Goal: Task Accomplishment & Management: Complete application form

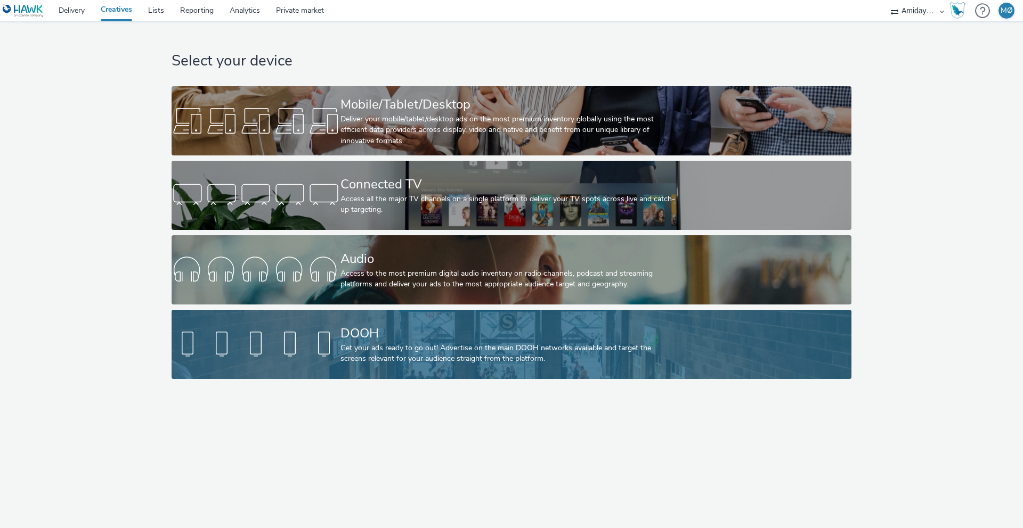
click at [408, 333] on div "DOOH" at bounding box center [509, 333] width 338 height 19
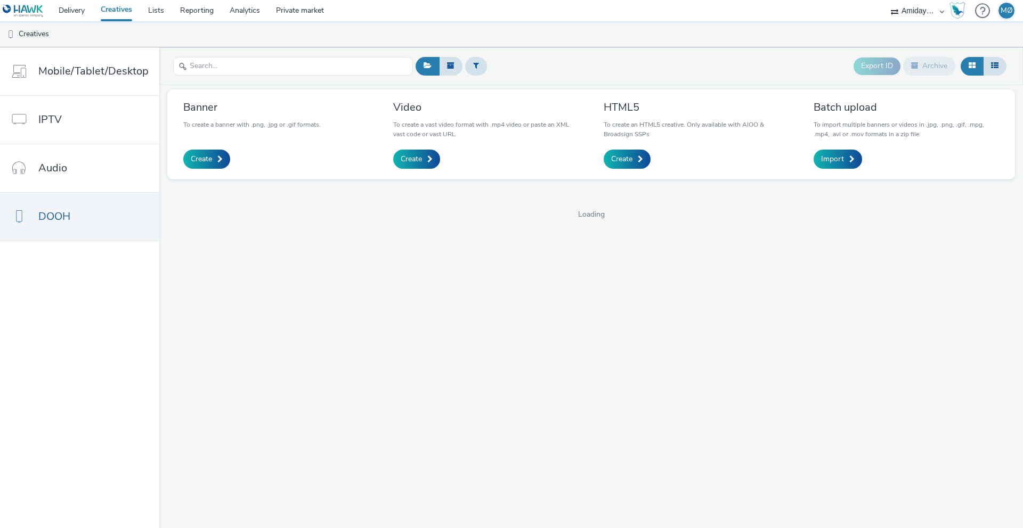
click at [198, 171] on div "Banner To create a banner with .png, .jpg or .gif formats. Create" at bounding box center [275, 134] width 201 height 74
click at [200, 167] on link "Create" at bounding box center [206, 159] width 47 height 19
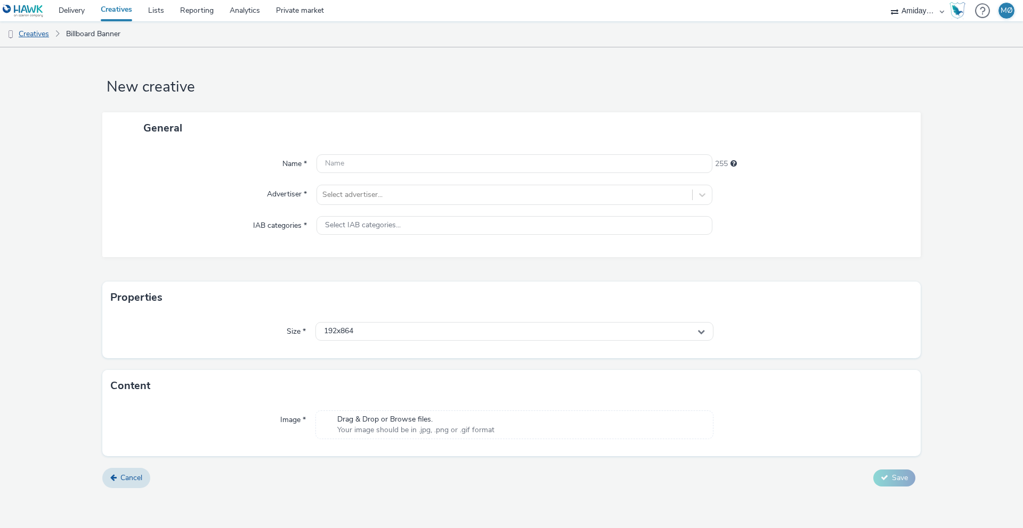
click at [27, 32] on link "Creatives" at bounding box center [27, 34] width 54 height 26
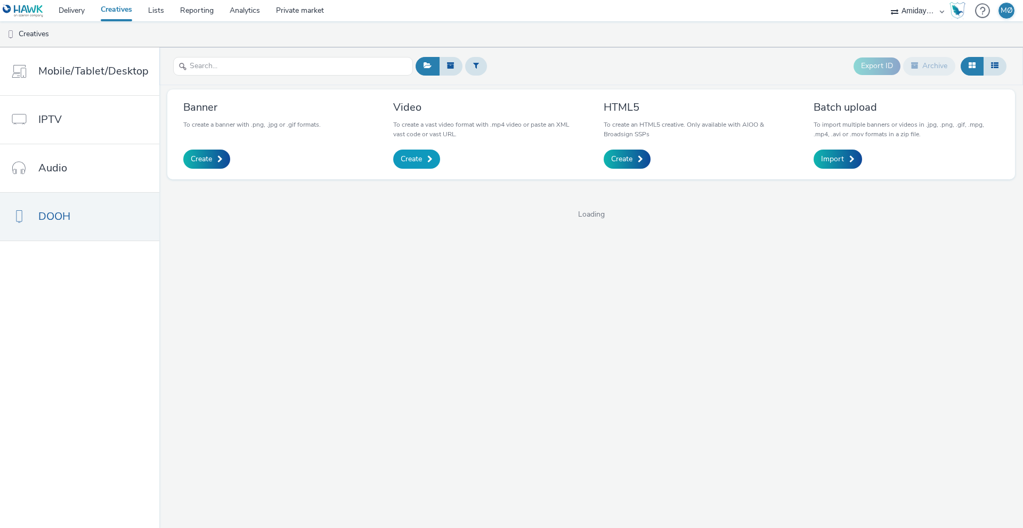
click at [408, 152] on link "Create" at bounding box center [416, 159] width 47 height 19
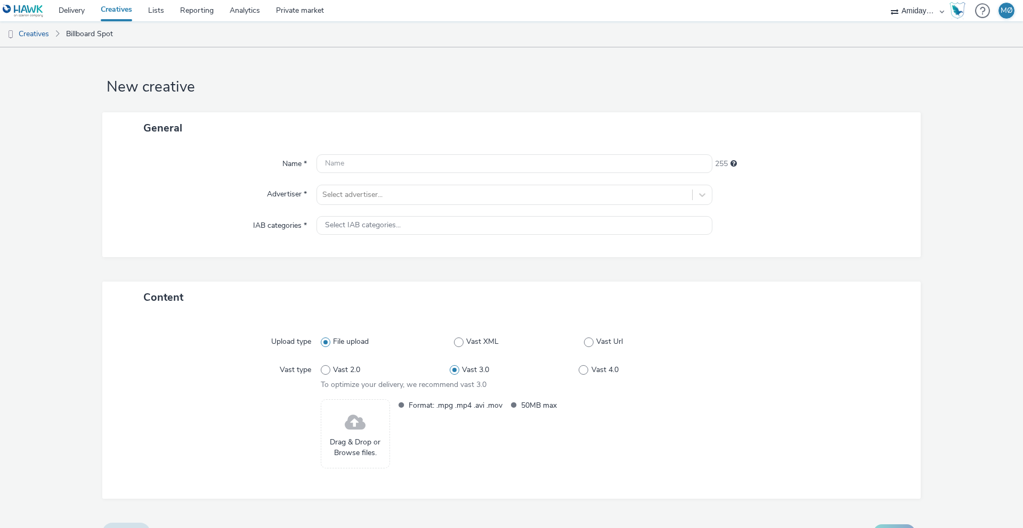
click at [352, 409] on span at bounding box center [355, 423] width 21 height 28
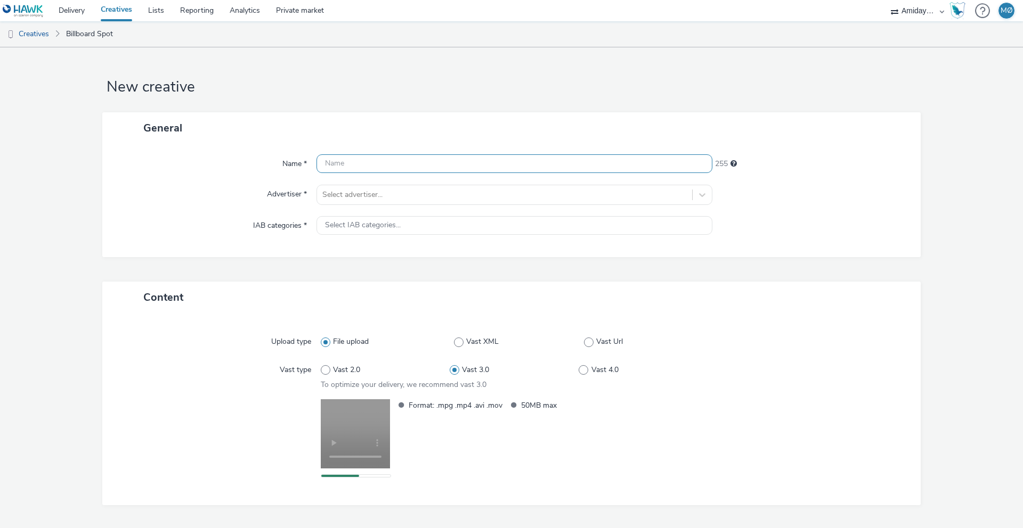
click at [369, 163] on input "text" at bounding box center [514, 163] width 396 height 19
type input "G"
type input "A"
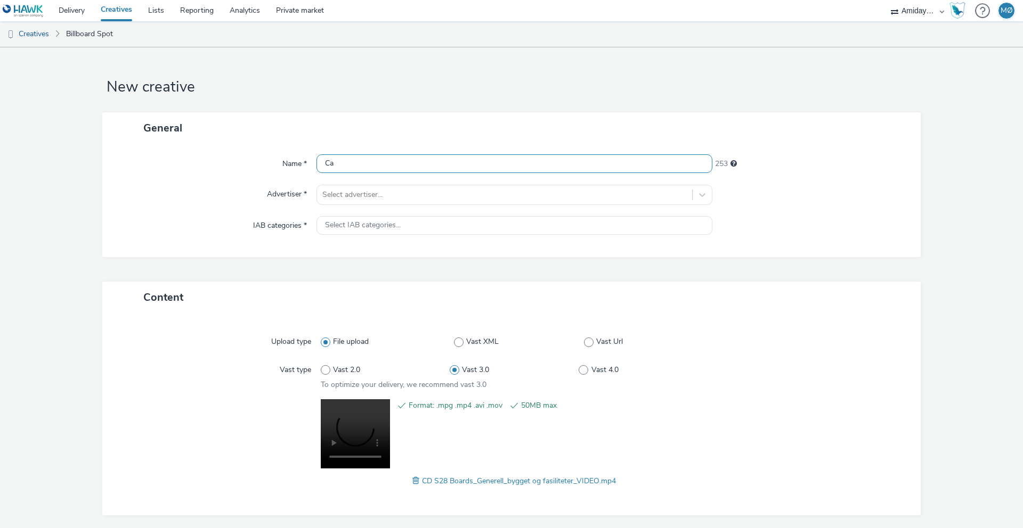
type input "C"
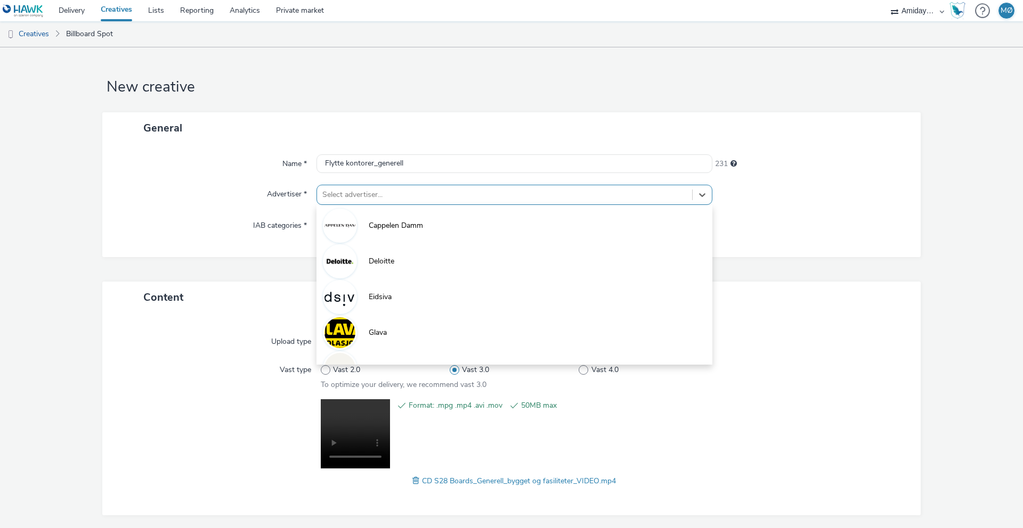
click at [326, 187] on div "Select advertiser..." at bounding box center [504, 194] width 375 height 17
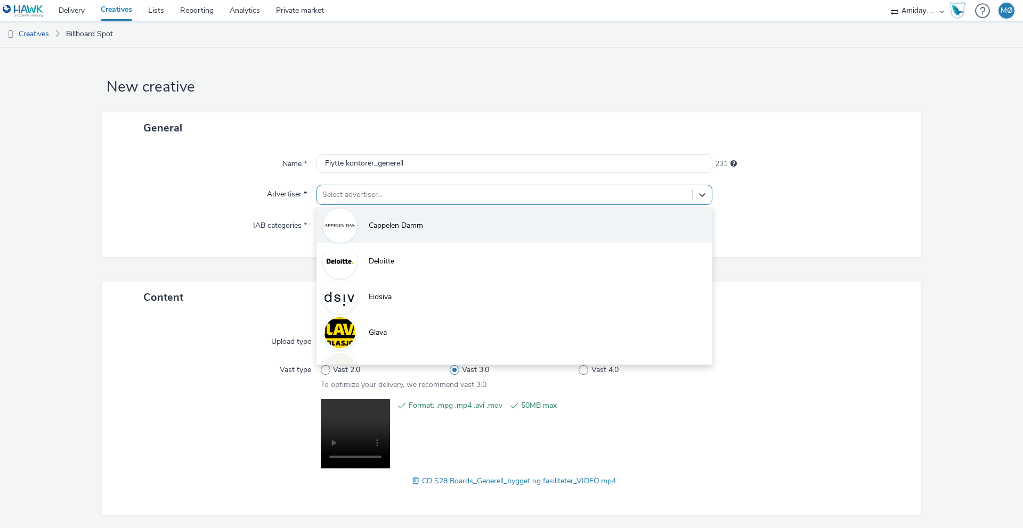
click at [374, 226] on span "Cappelen Damm" at bounding box center [396, 225] width 54 height 11
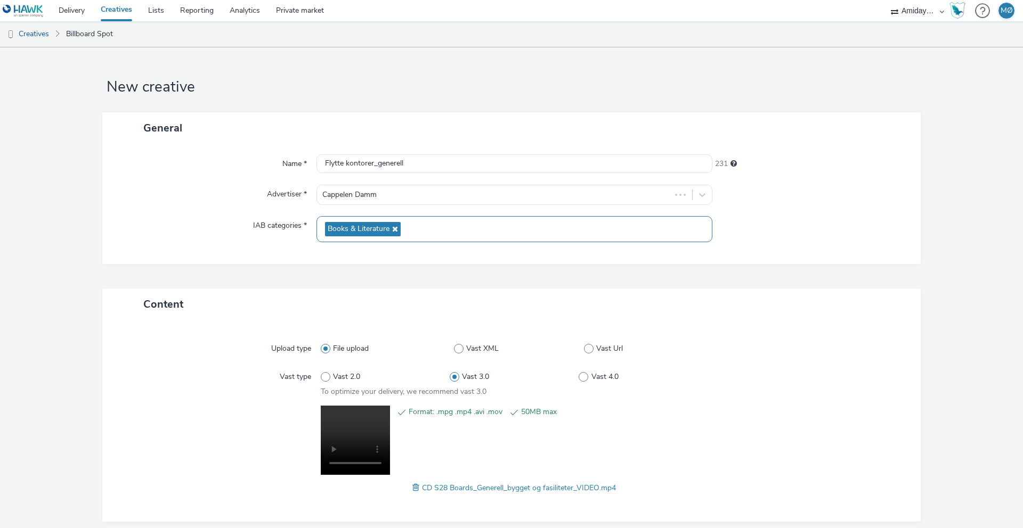
click at [358, 228] on span "Books & Literature" at bounding box center [359, 229] width 62 height 9
click at [324, 165] on input "Flytte kontorer_generell" at bounding box center [514, 163] width 396 height 19
click at [401, 161] on input "CappelenDamm_Flytte kontorer_generell" at bounding box center [514, 163] width 396 height 19
click at [435, 166] on input "CappelenDamm_FlytteKontorer_generell" at bounding box center [514, 163] width 396 height 19
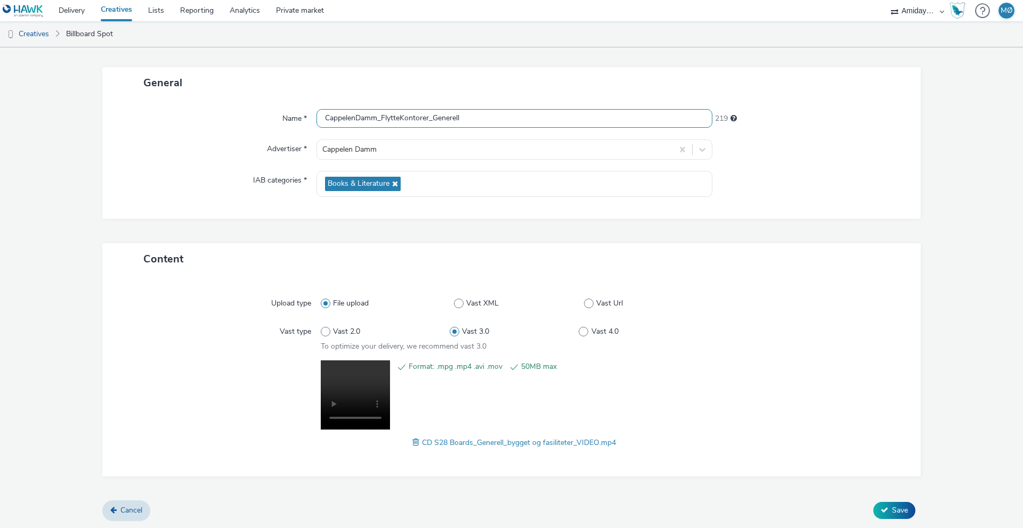
scroll to position [46, 0]
type input "CappelenDamm_FlytteKontorer_Generell"
click at [892, 510] on span "Save" at bounding box center [900, 510] width 16 height 10
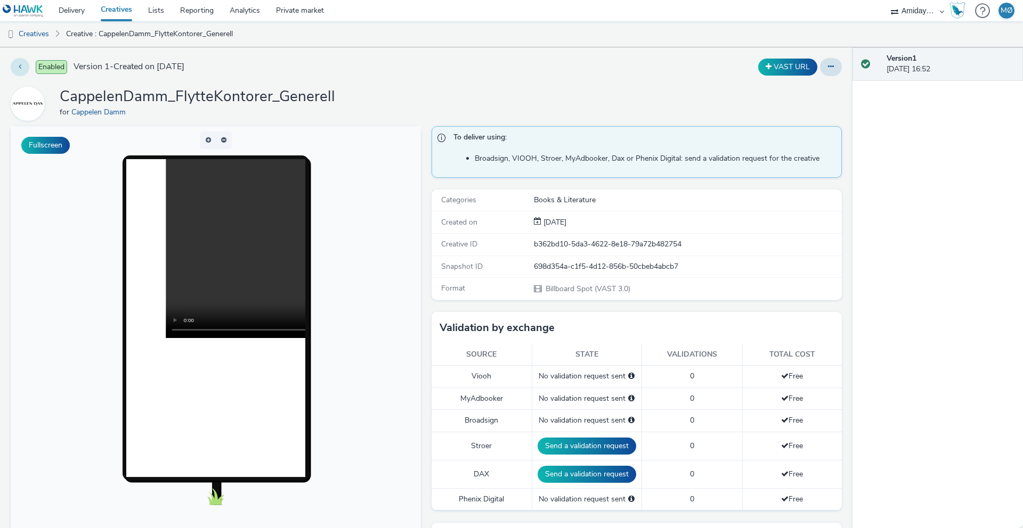
click at [20, 64] on icon at bounding box center [20, 66] width 3 height 7
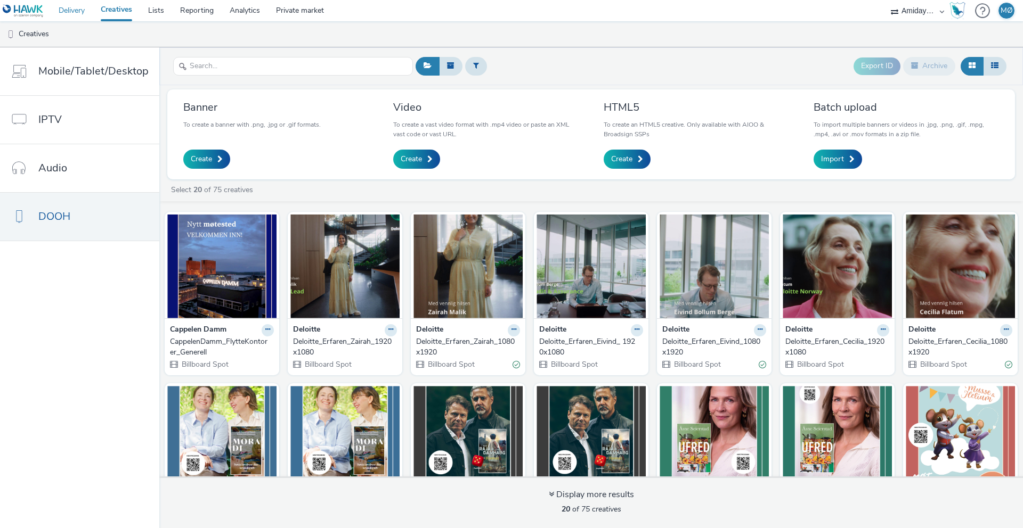
click at [67, 12] on link "Delivery" at bounding box center [72, 10] width 42 height 21
